Goal: Check status: Check status

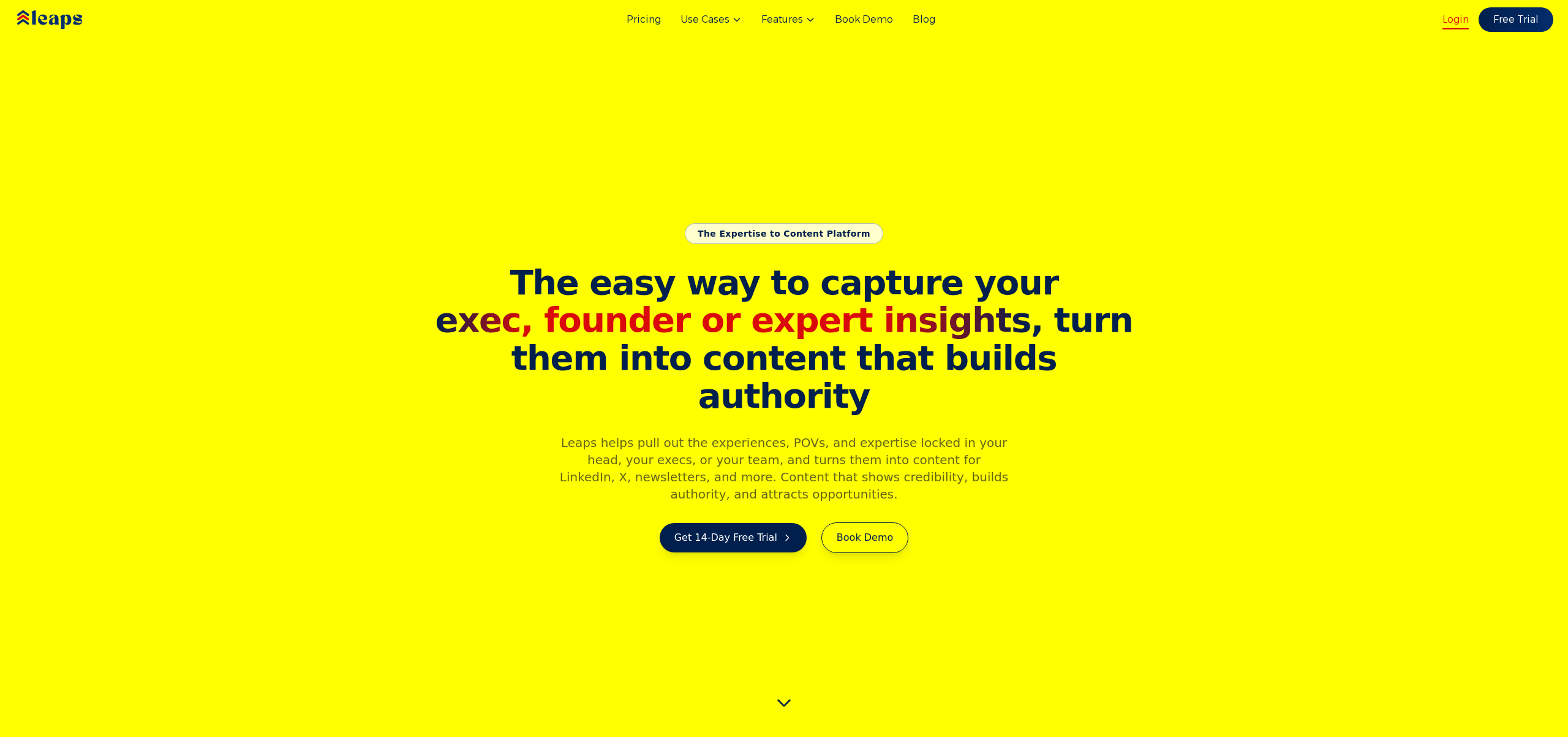
click at [1467, 19] on link "Login" at bounding box center [1456, 20] width 26 height 15
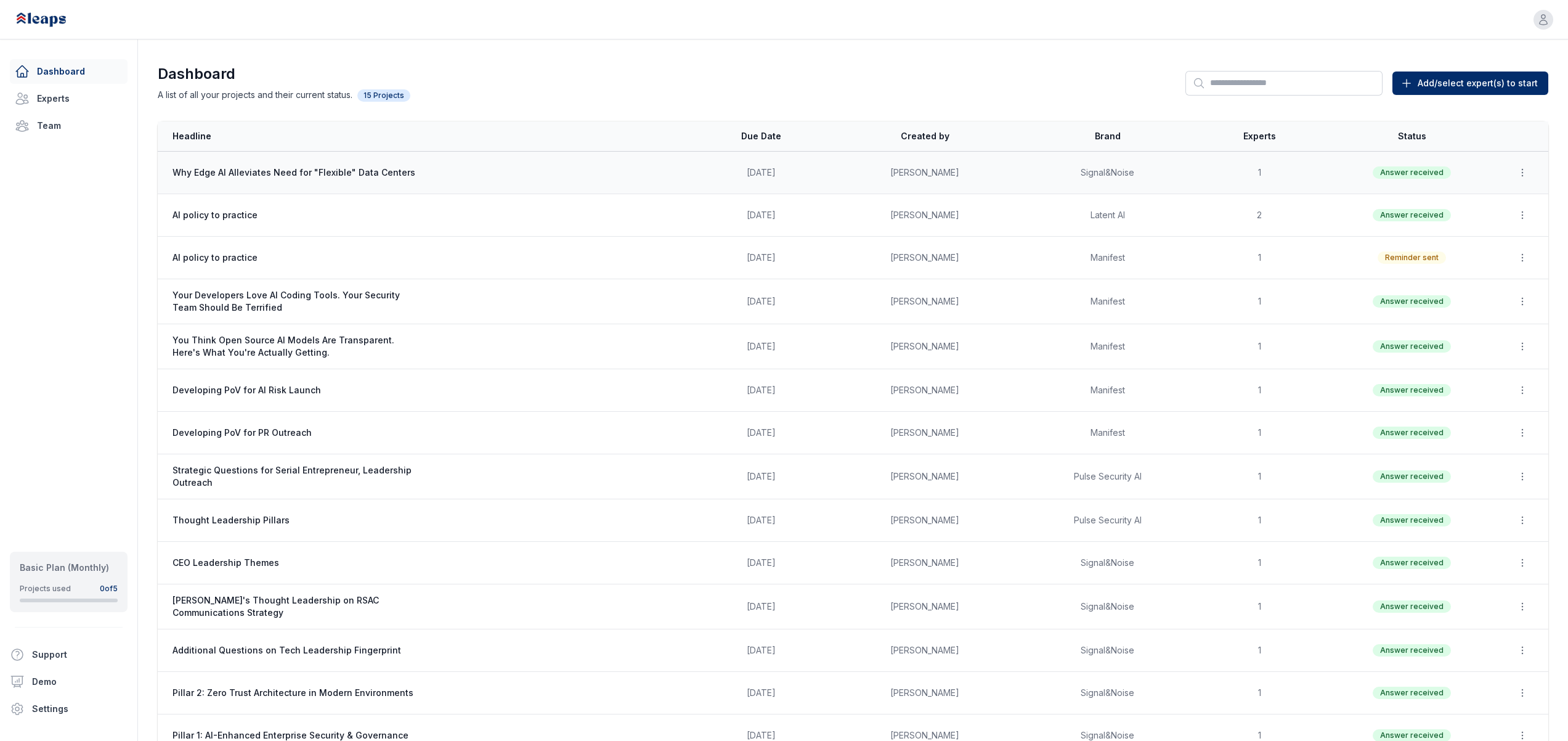
scroll to position [3, 0]
click at [357, 173] on span "Why Edge AI Alleviates Need for "Flexible" Data Centers" at bounding box center [296, 169] width 247 height 12
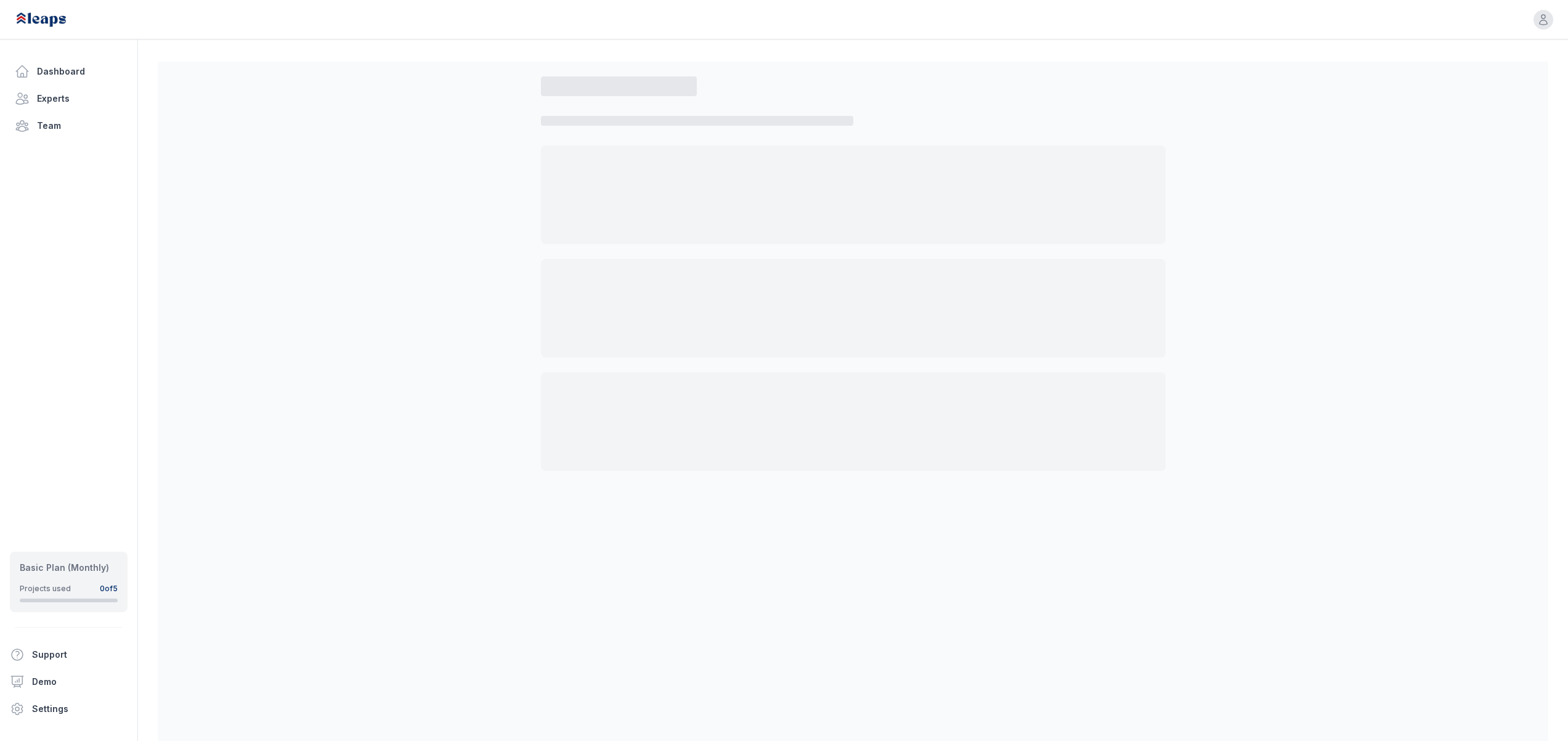
select select "*"
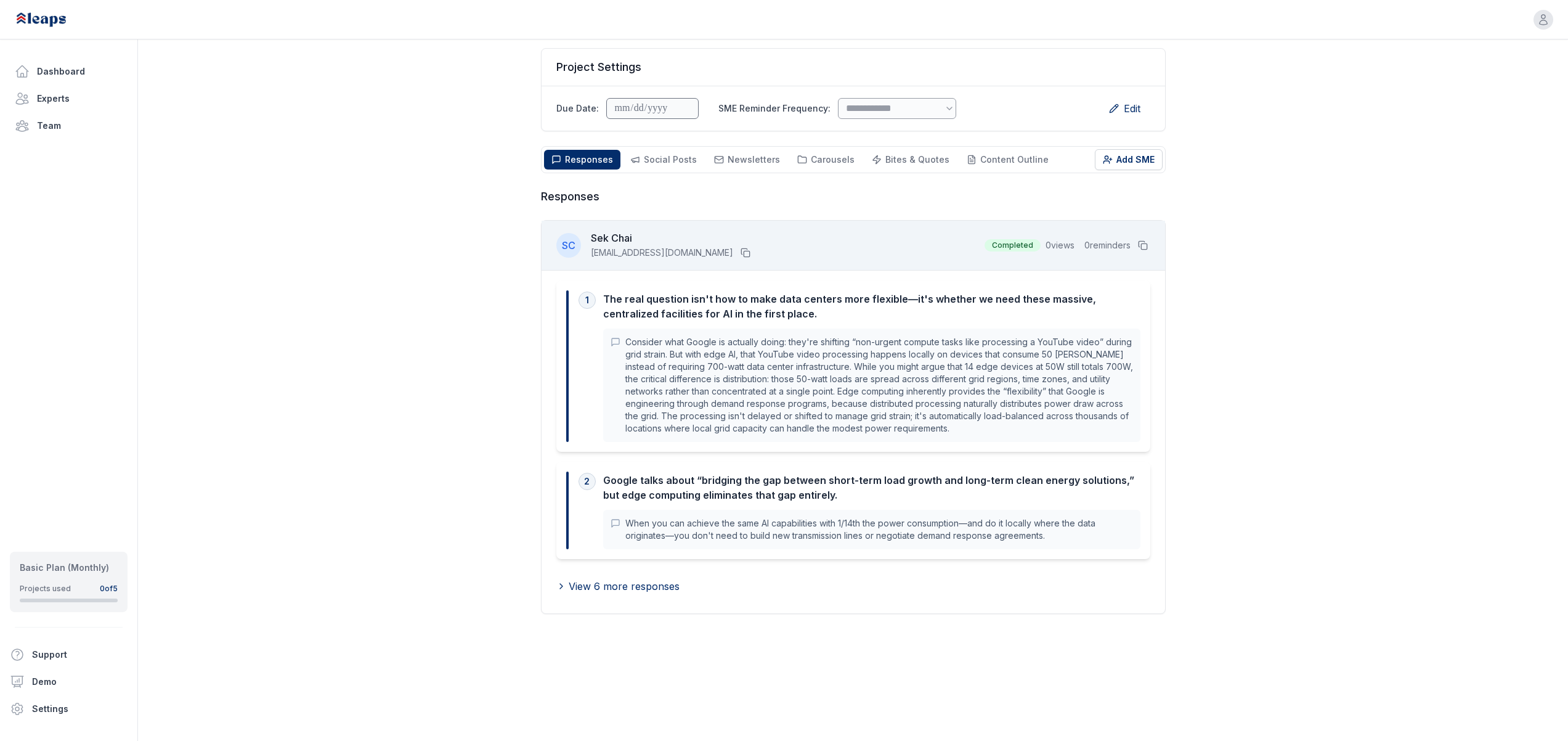
scroll to position [89, 0]
click at [626, 588] on span "View 6 more responses" at bounding box center [624, 585] width 111 height 15
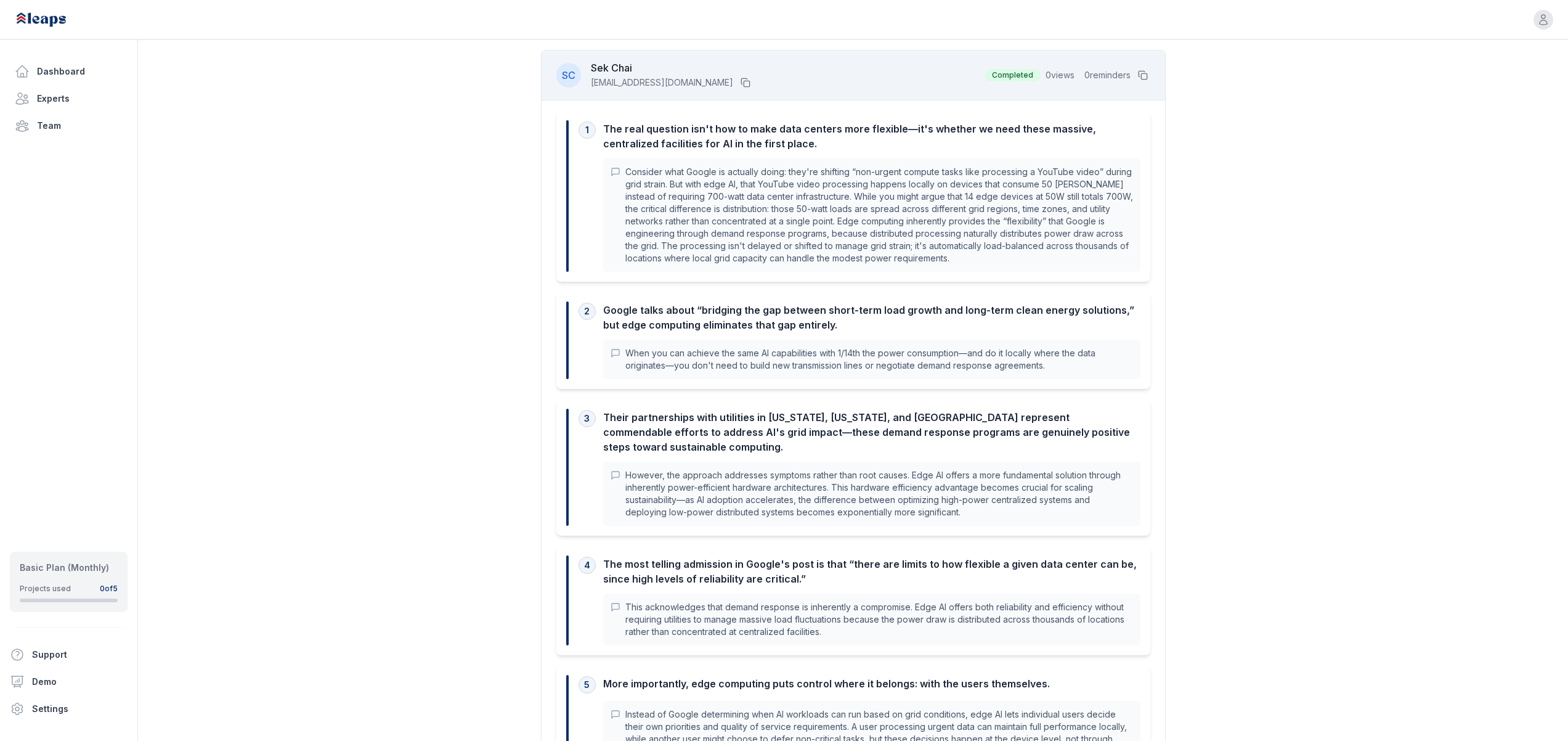
scroll to position [269, 0]
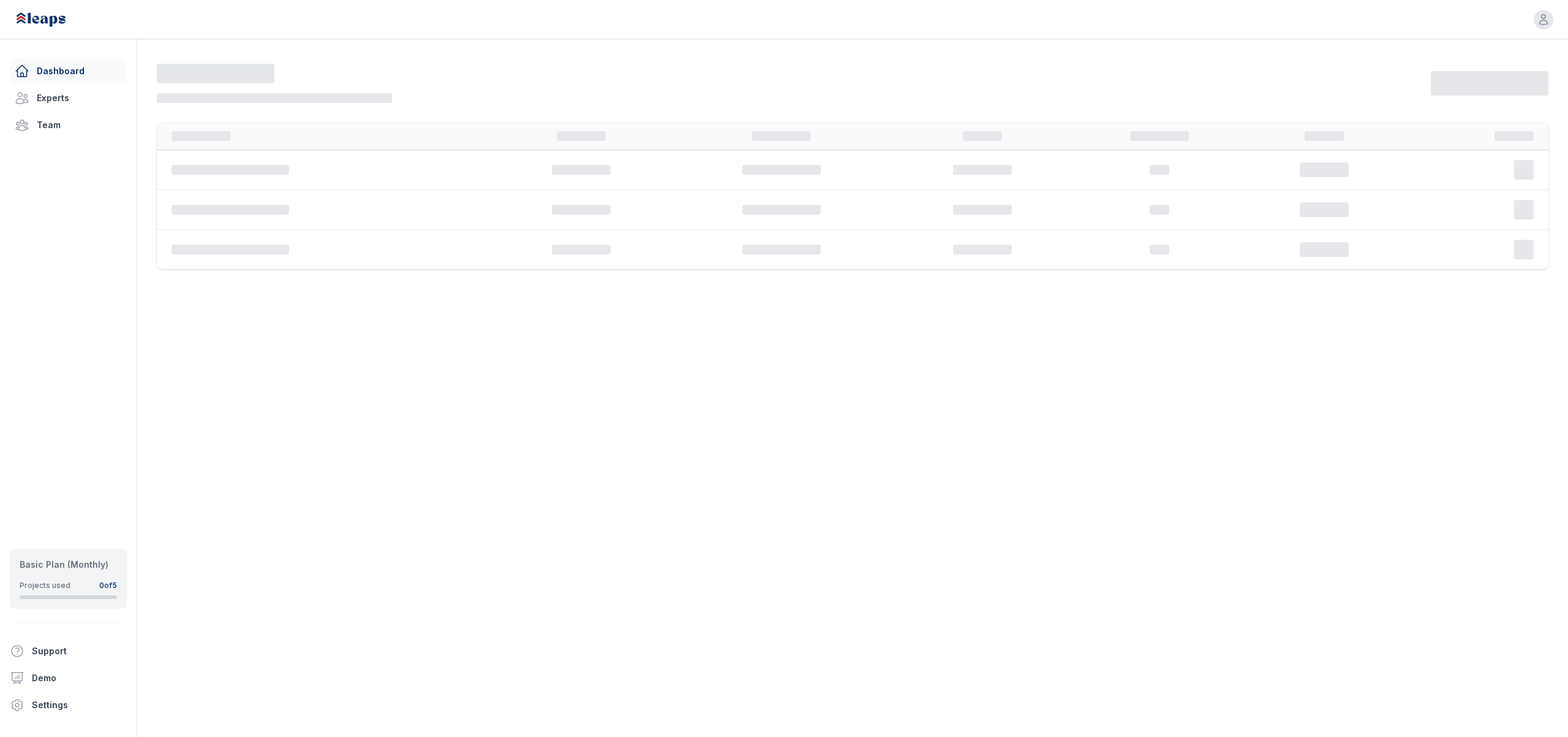
click at [44, 72] on link "Dashboard" at bounding box center [69, 71] width 117 height 24
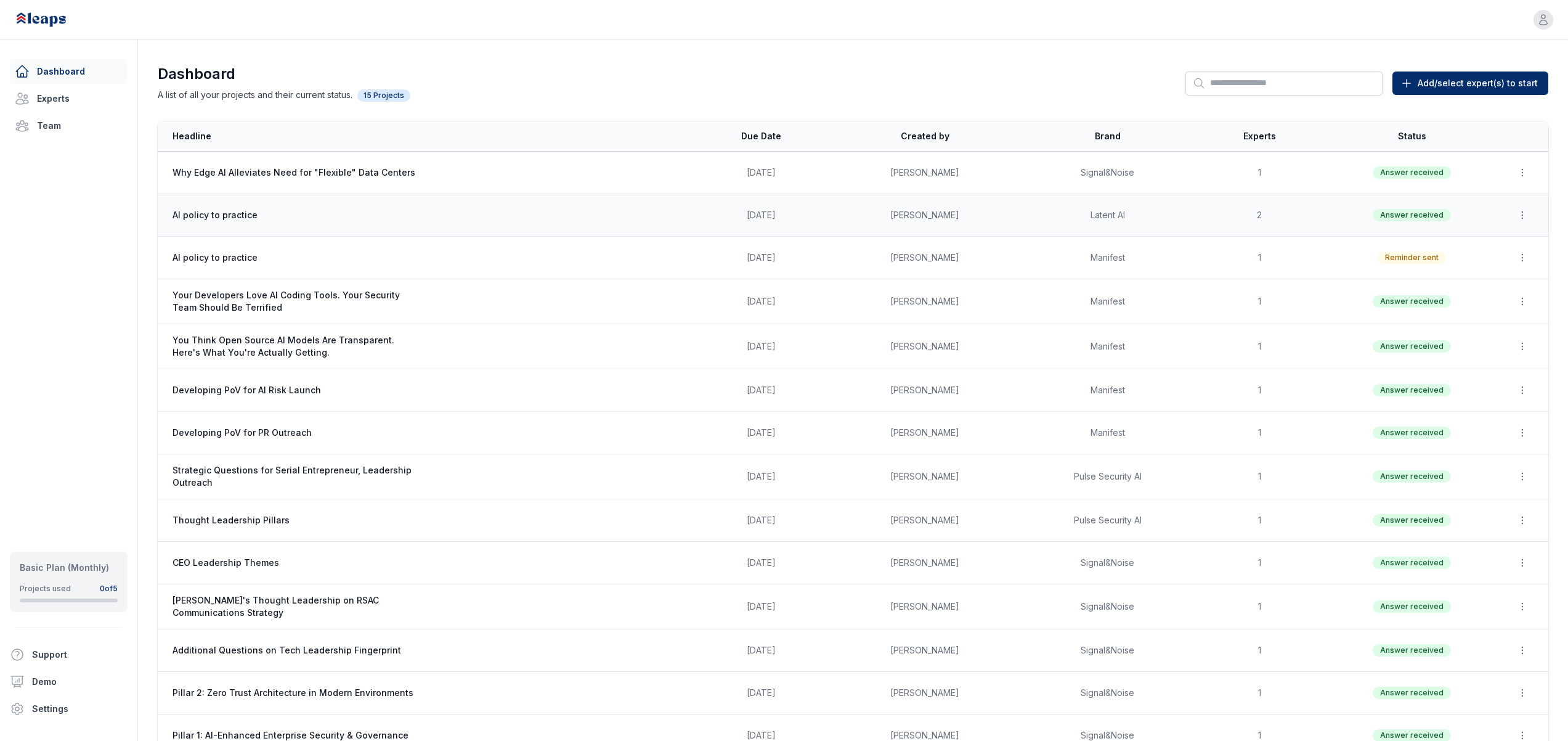
click at [1402, 216] on span "Answer received" at bounding box center [1411, 215] width 78 height 12
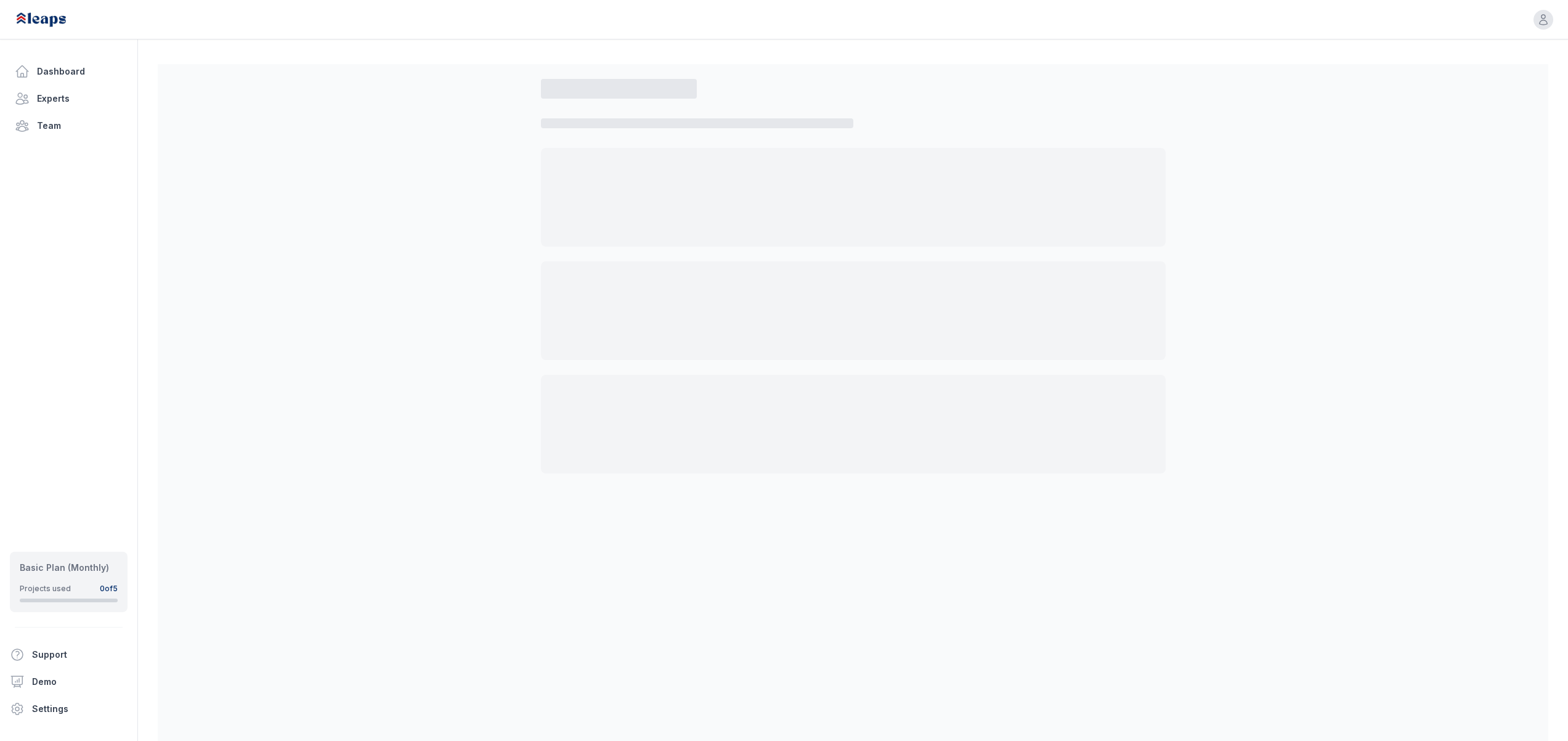
select select "*"
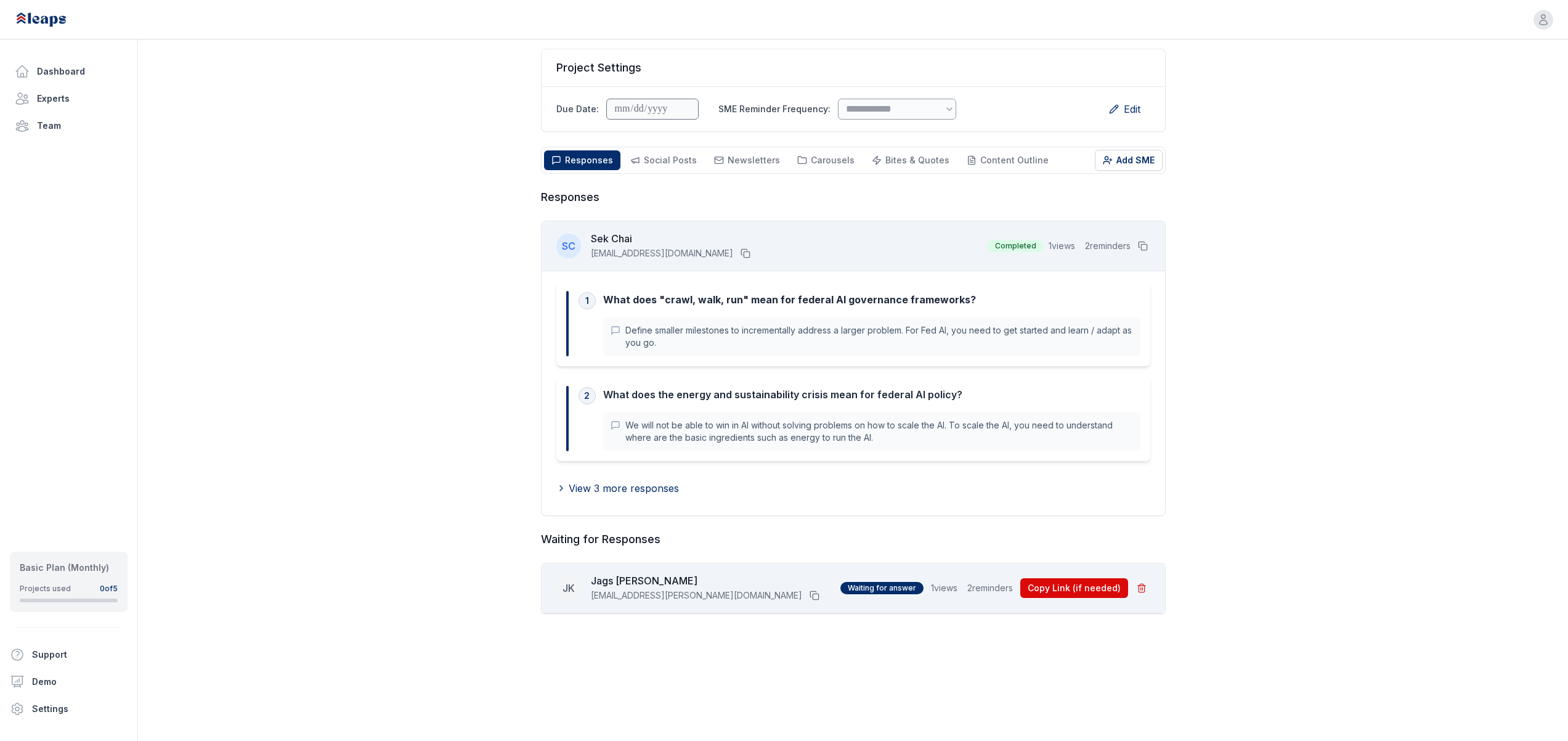
scroll to position [86, 0]
click at [620, 478] on div "View 3 more responses" at bounding box center [854, 489] width 594 height 35
click at [620, 486] on span "View 3 more responses" at bounding box center [624, 489] width 110 height 15
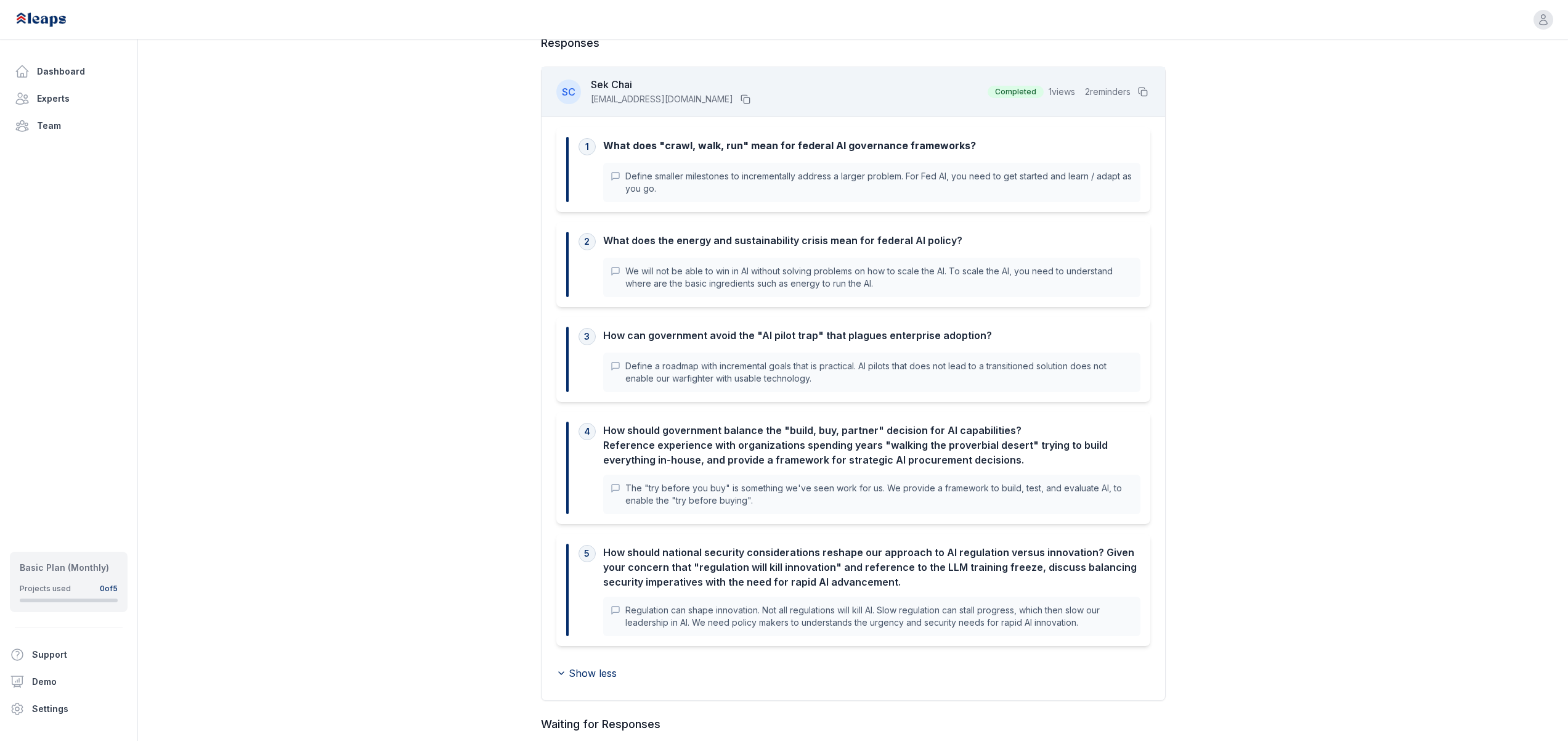
scroll to position [0, 0]
